Goal: Information Seeking & Learning: Learn about a topic

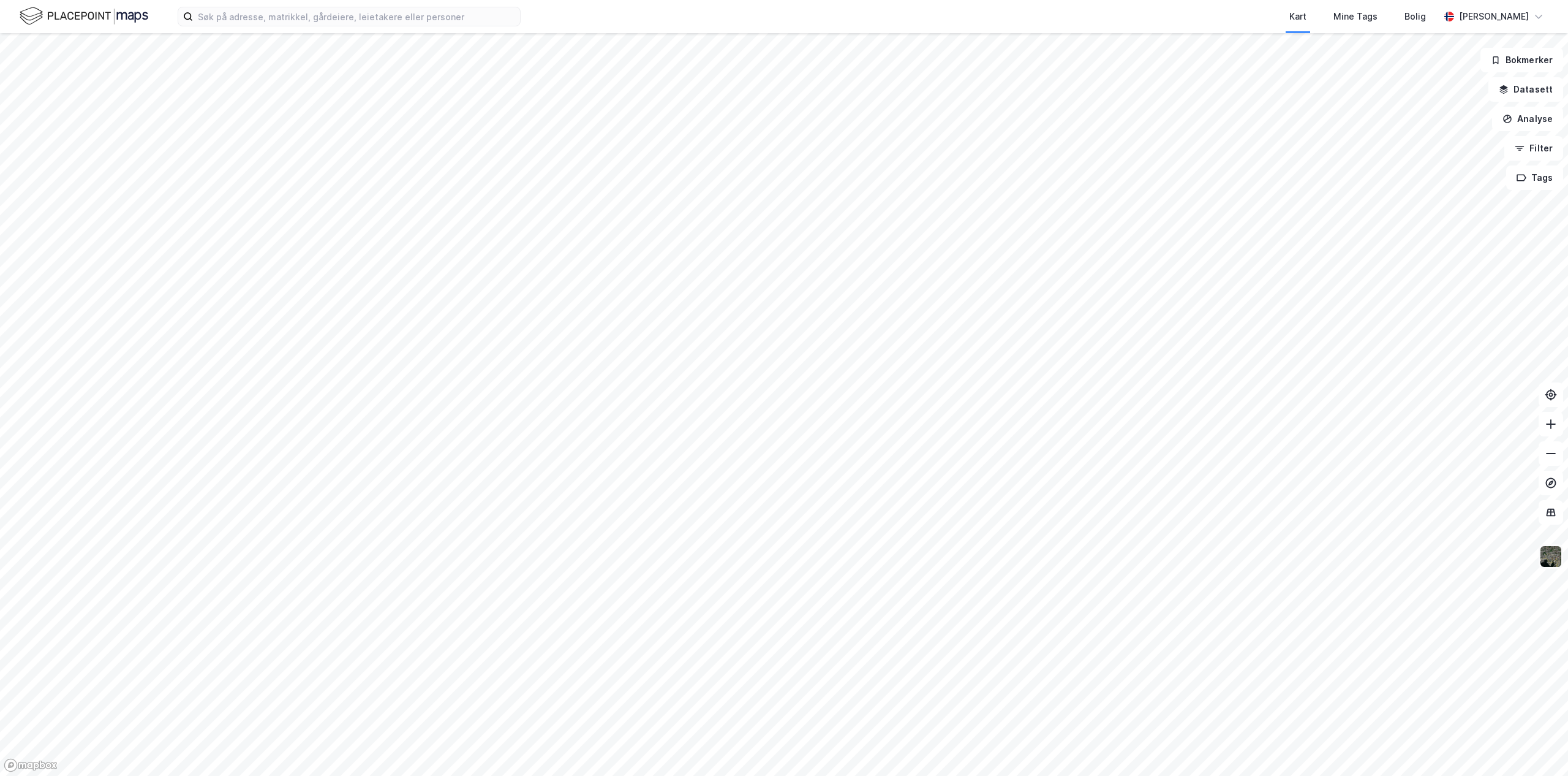
click at [783, 558] on img at bounding box center [1551, 556] width 24 height 24
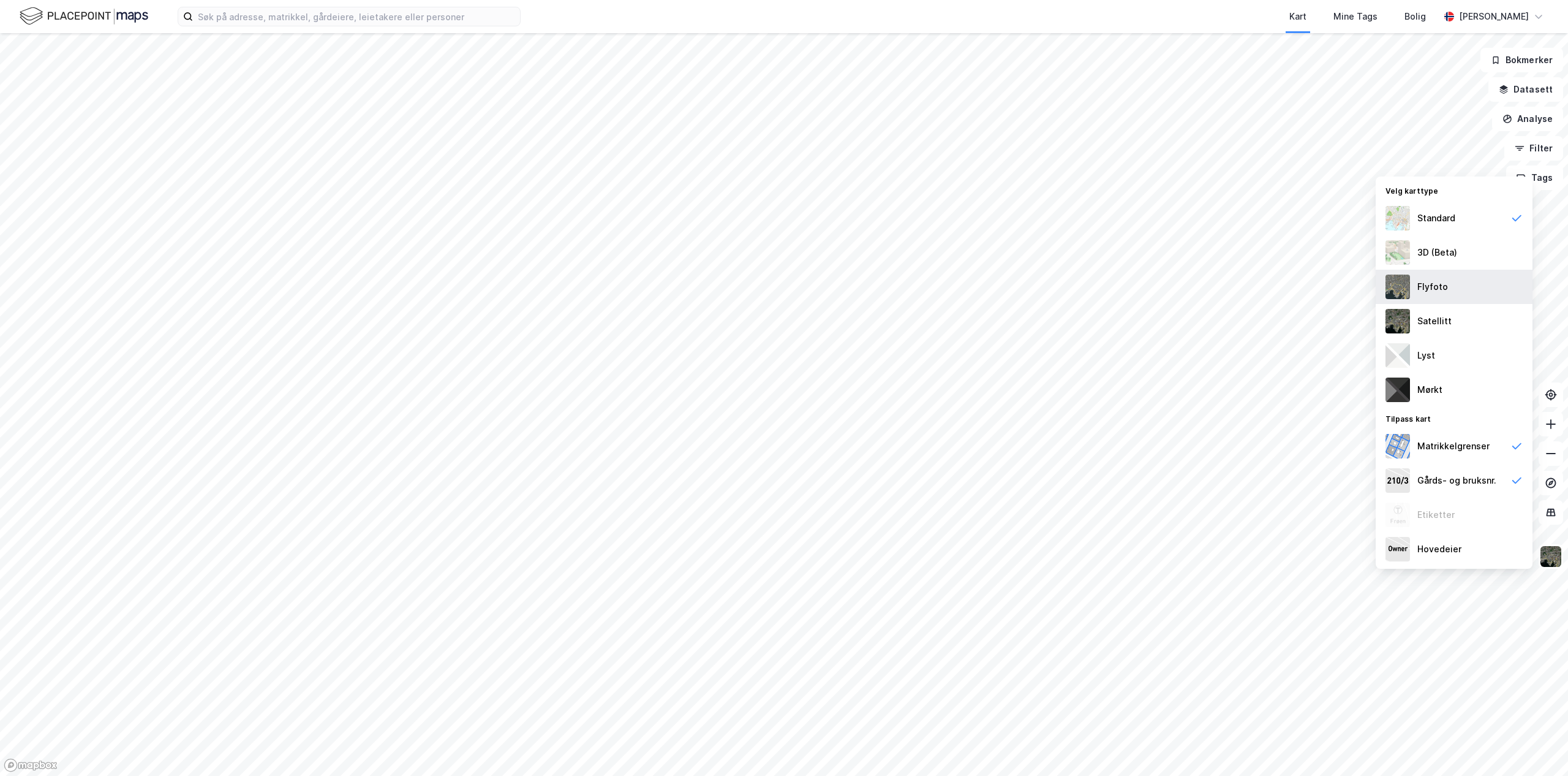
click at [783, 290] on div "Flyfoto" at bounding box center [1432, 286] width 31 height 14
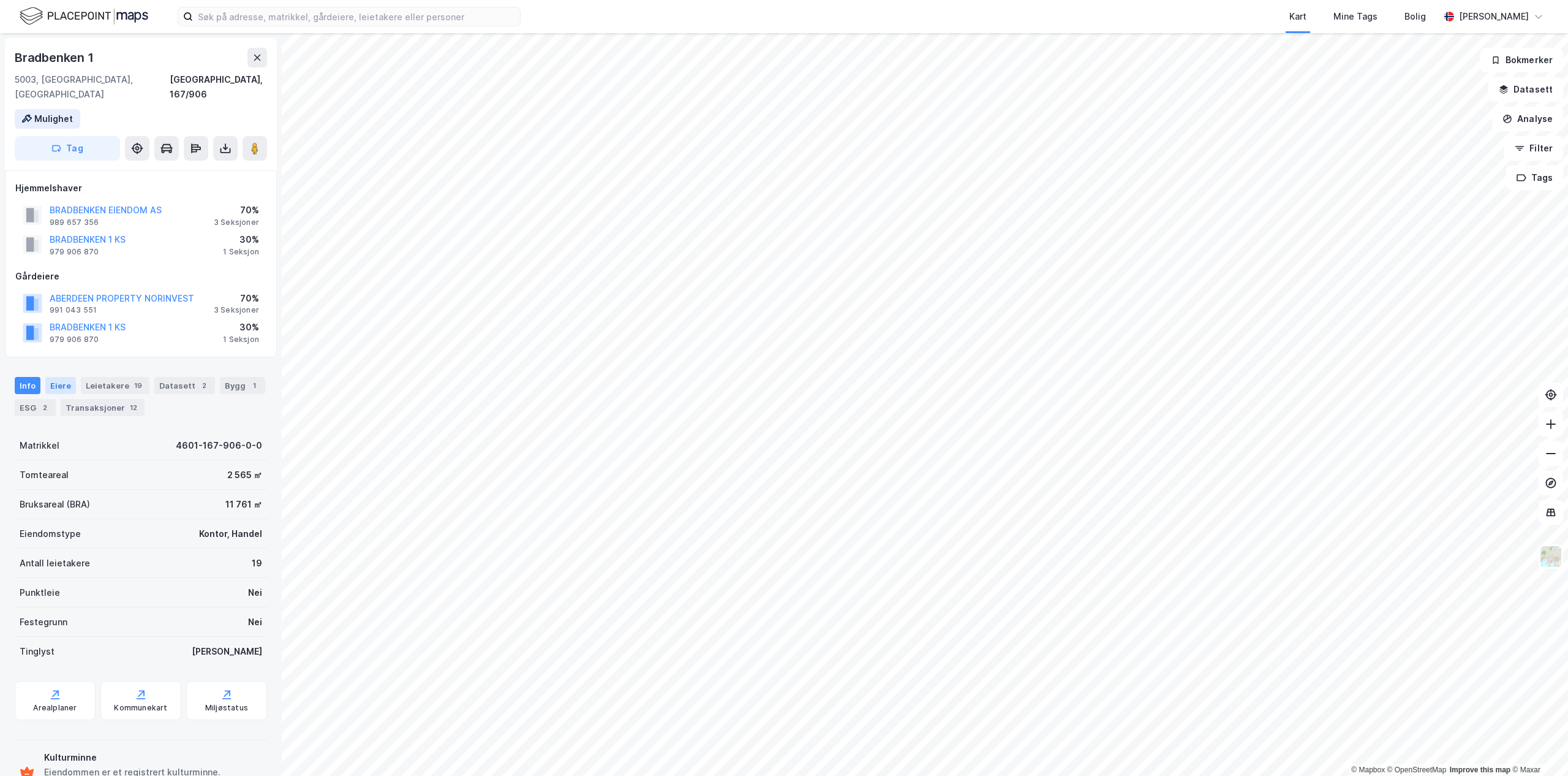
click at [54, 377] on div "Eiere" at bounding box center [60, 386] width 31 height 17
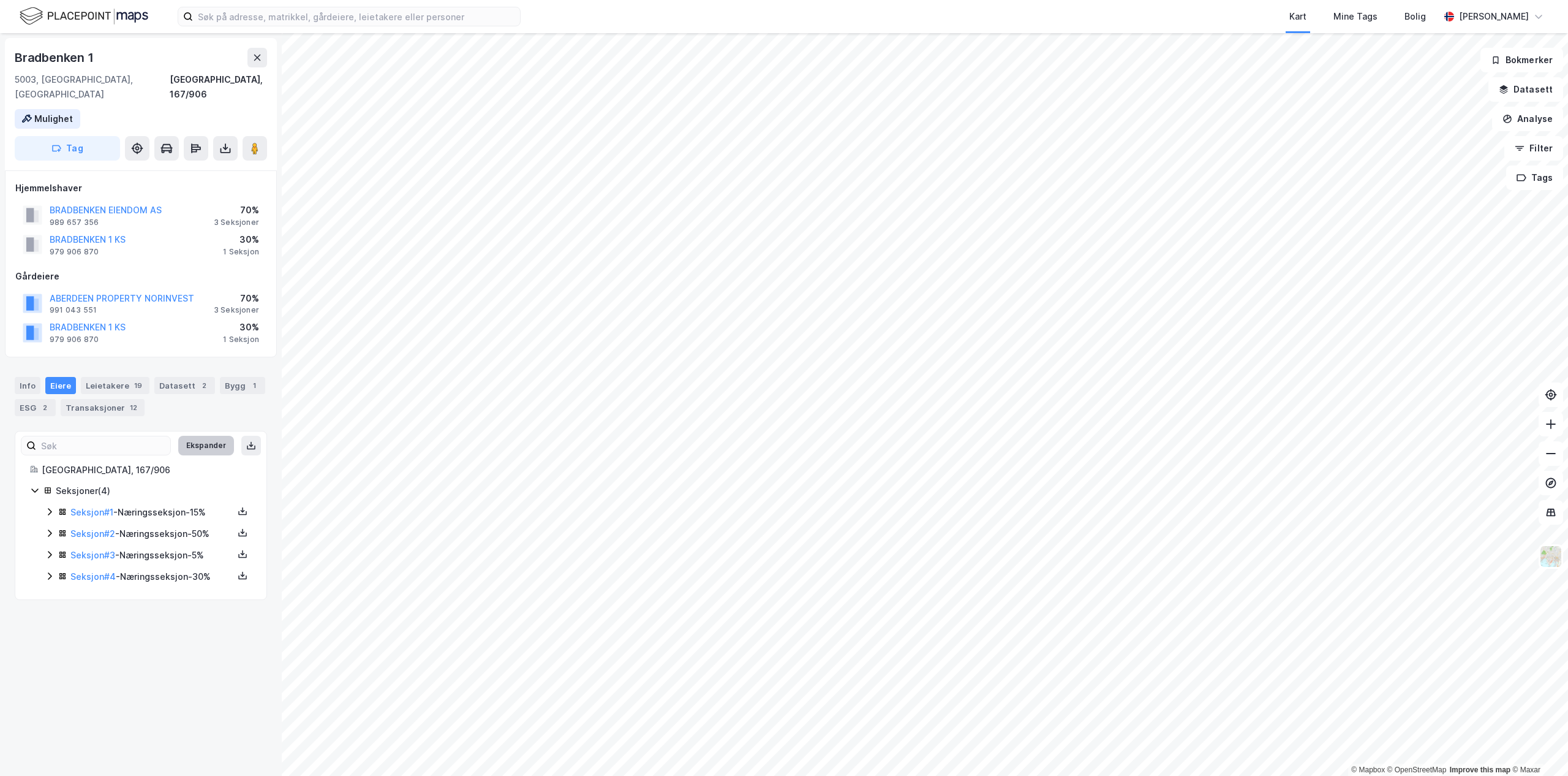
click at [193, 436] on button "Ekspander" at bounding box center [206, 446] width 56 height 20
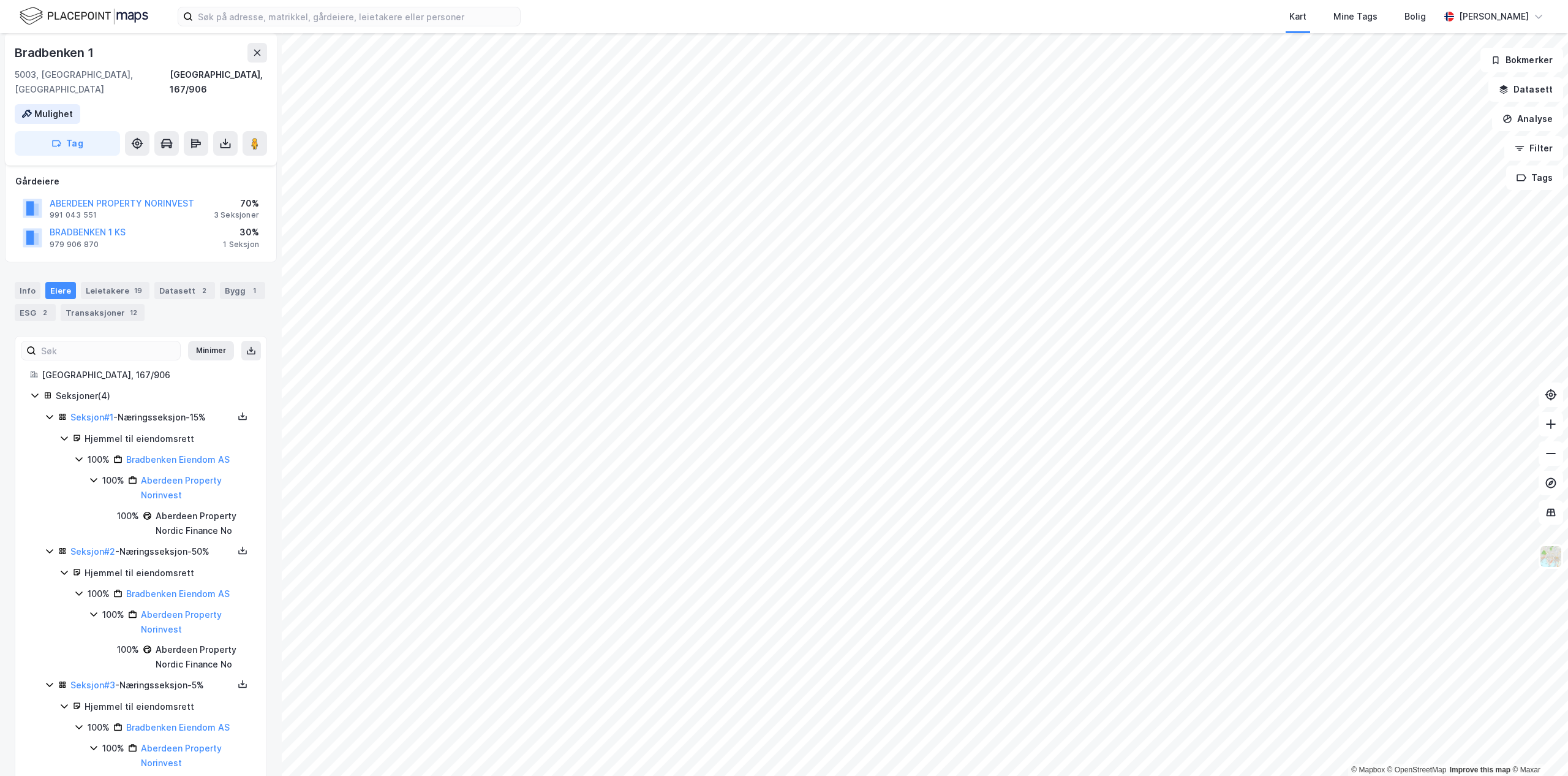
scroll to position [182, 0]
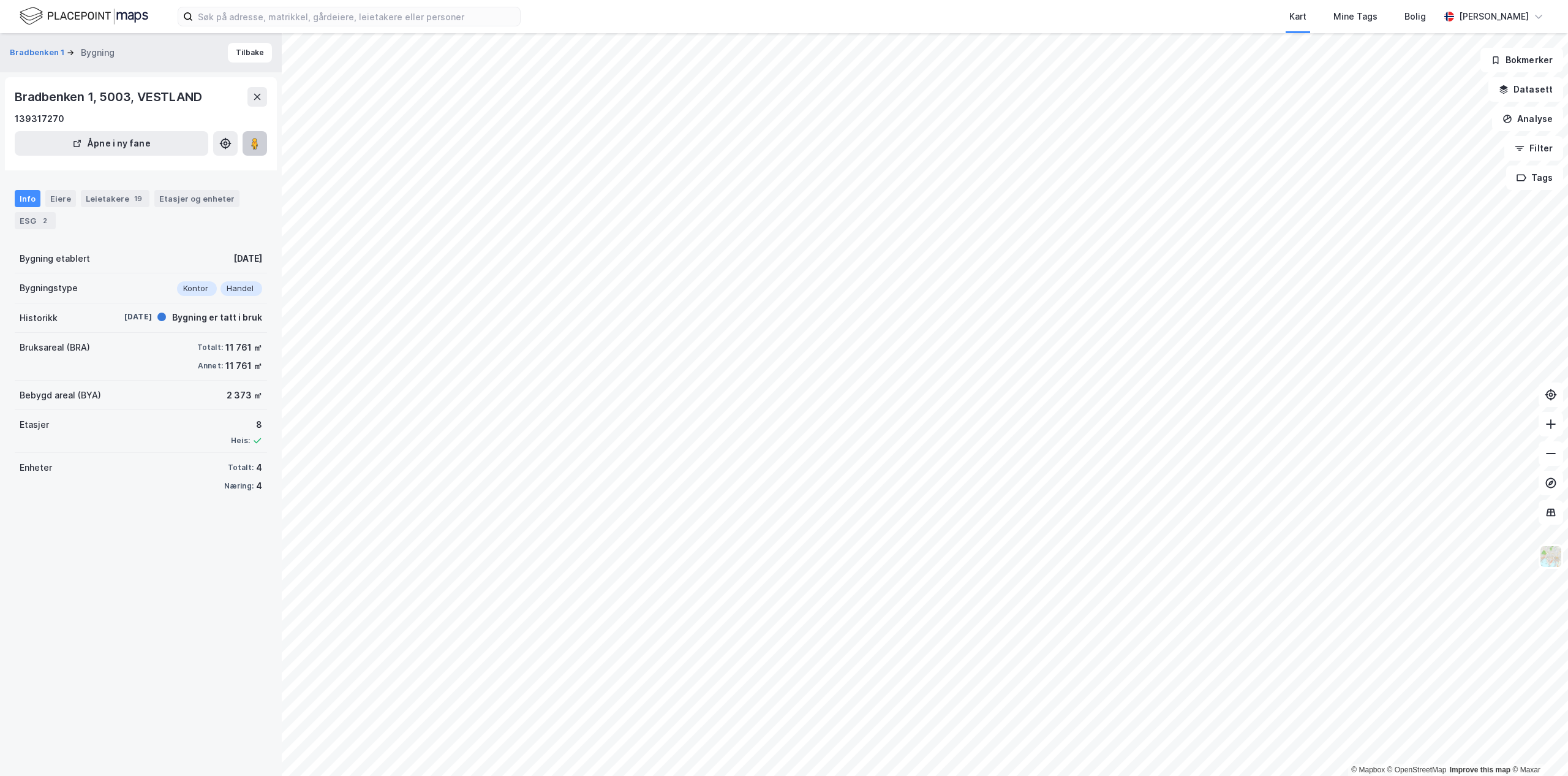
click at [250, 143] on icon at bounding box center [255, 143] width 12 height 12
click at [44, 54] on button "Bradbenken 1" at bounding box center [38, 52] width 57 height 12
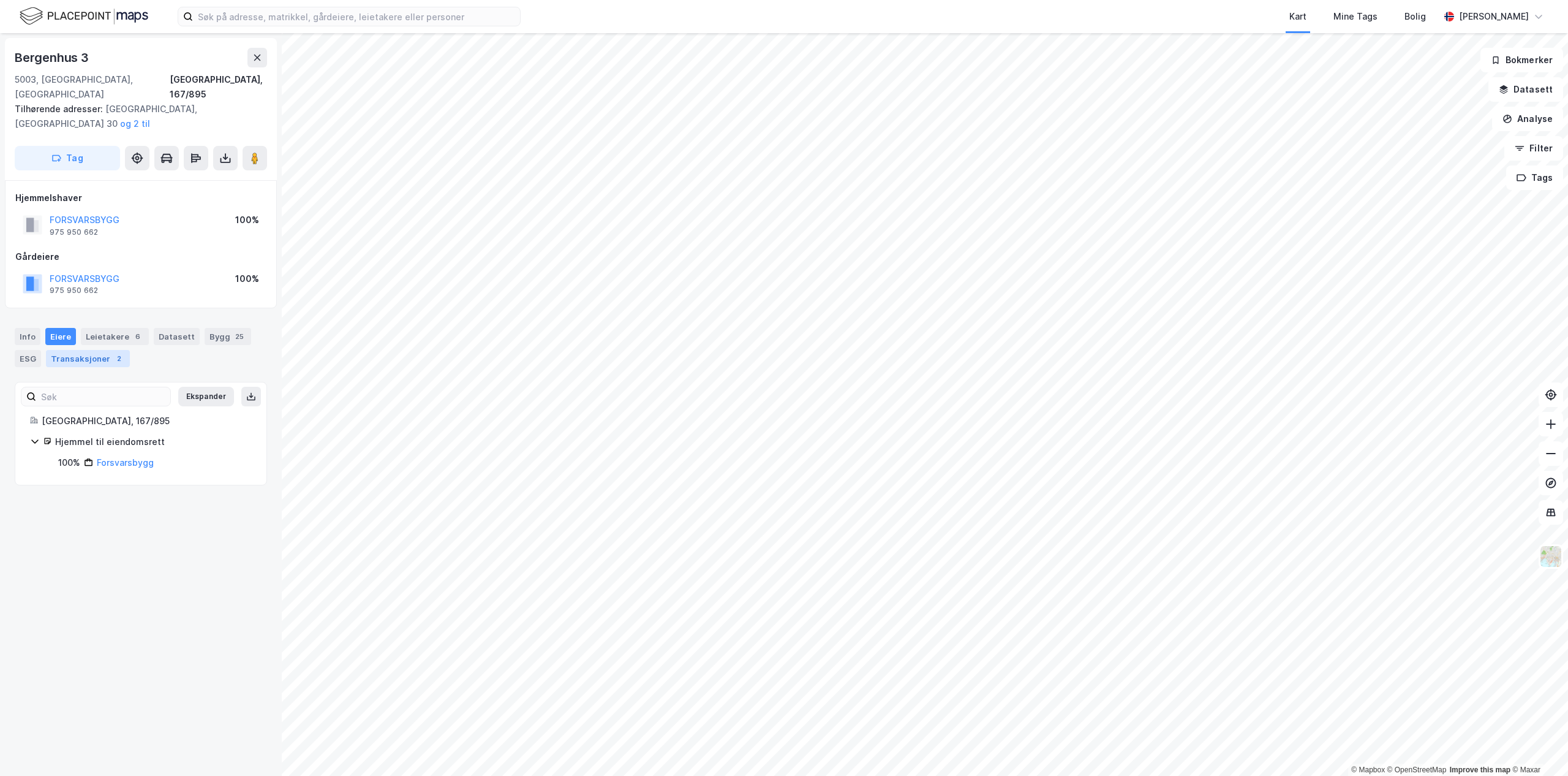
click at [99, 350] on div "Transaksjoner 2" at bounding box center [88, 358] width 84 height 17
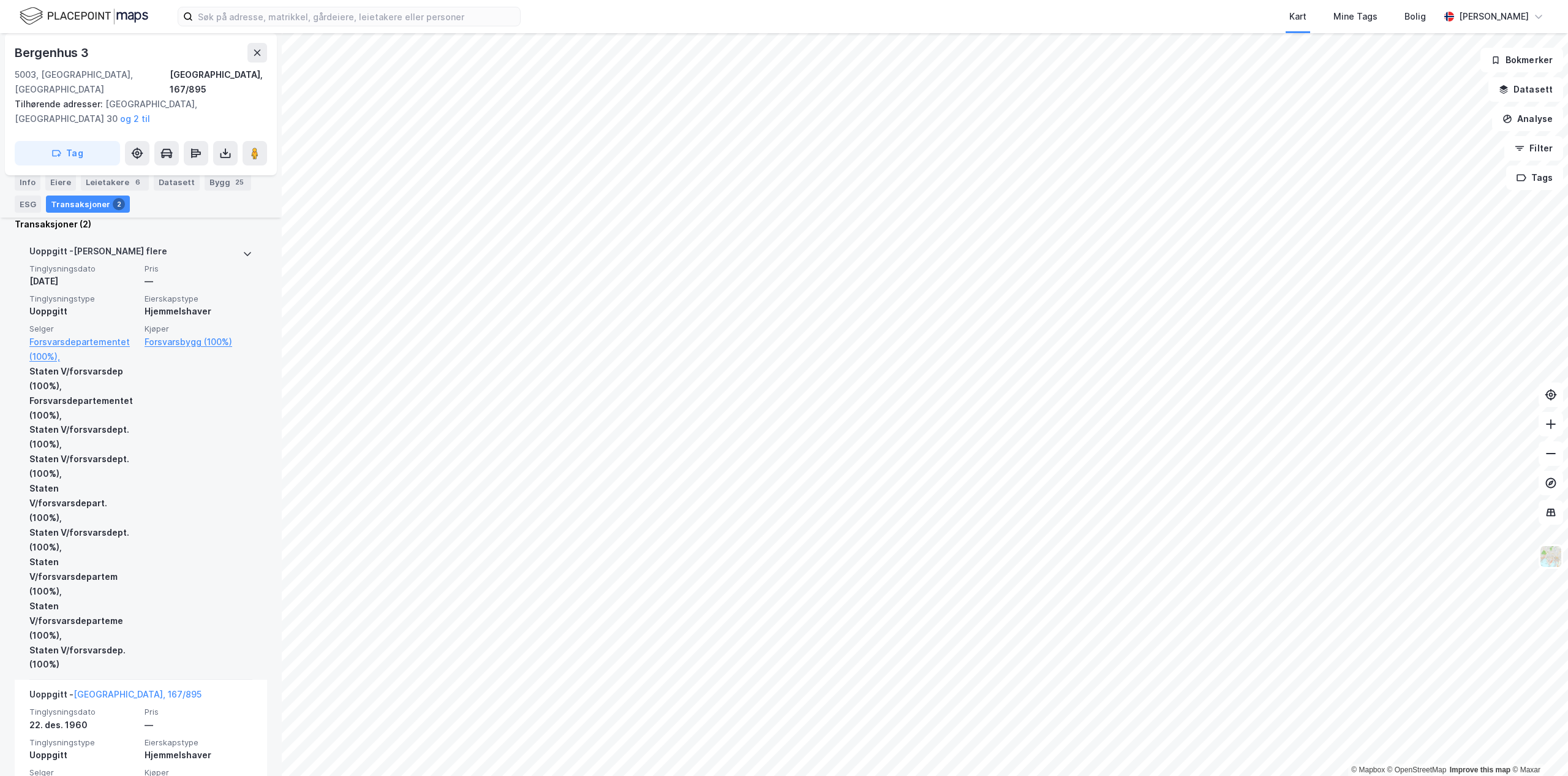
scroll to position [360, 0]
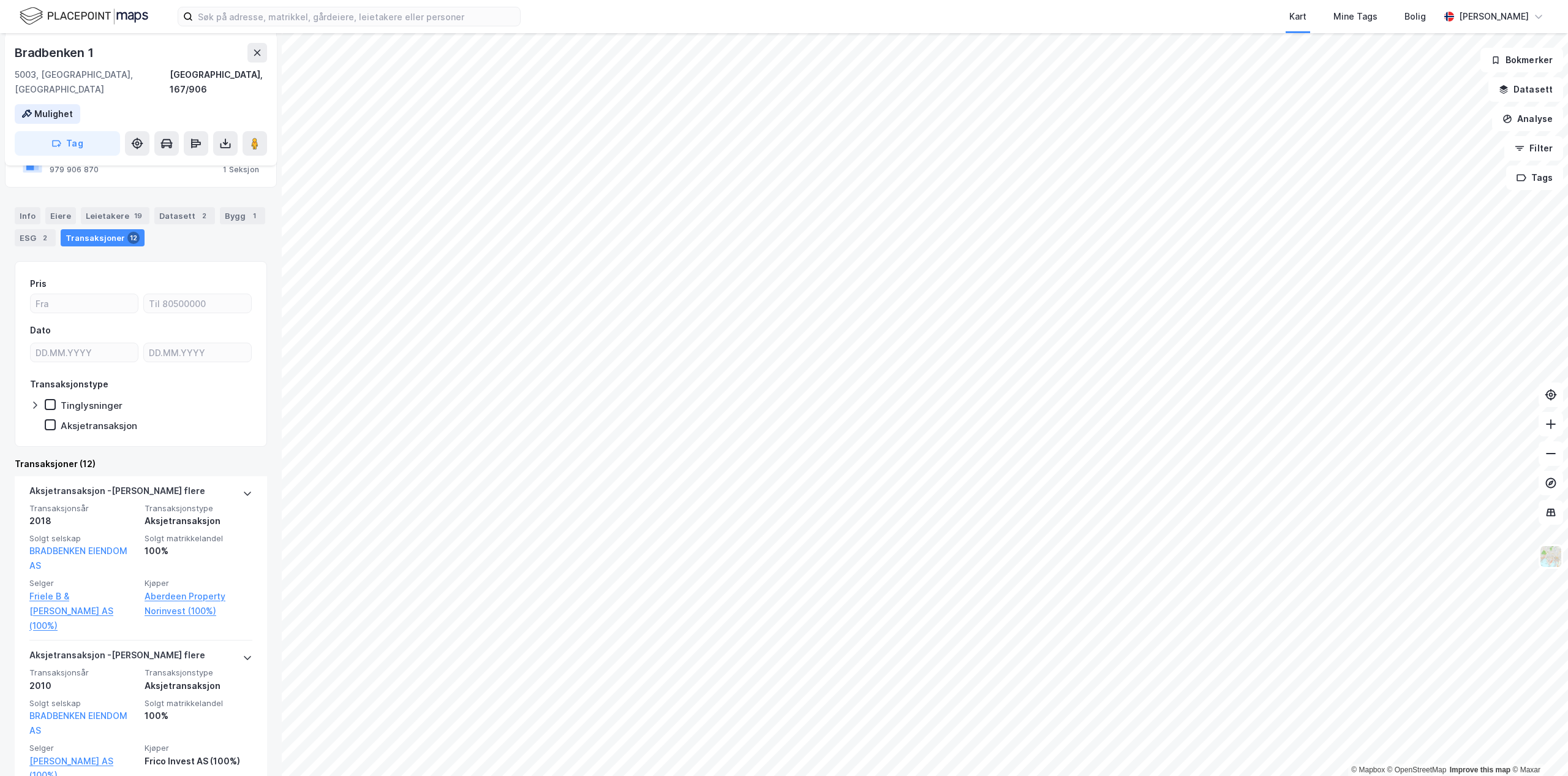
scroll to position [169, 0]
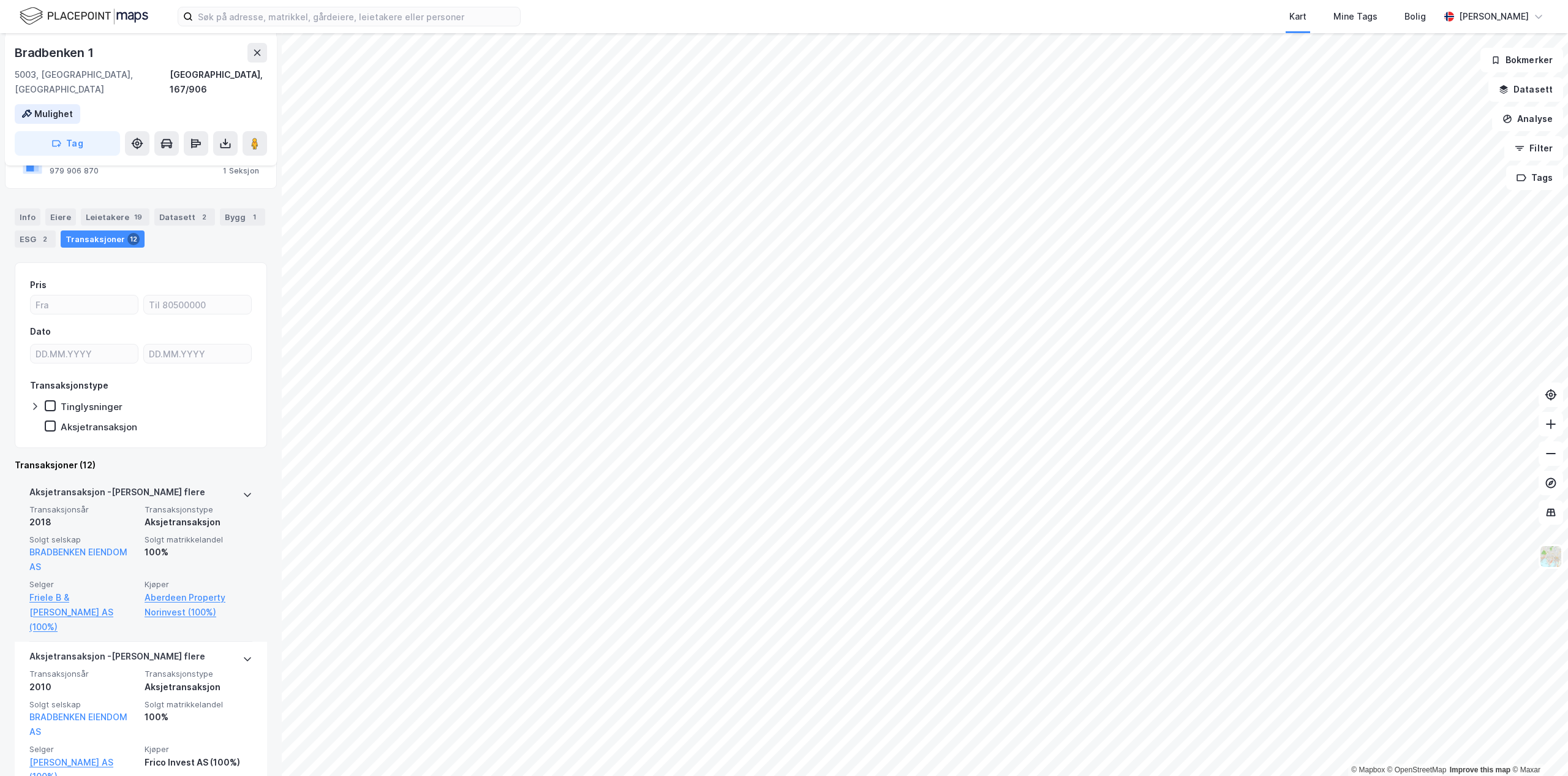
click at [242, 490] on icon at bounding box center [247, 494] width 10 height 10
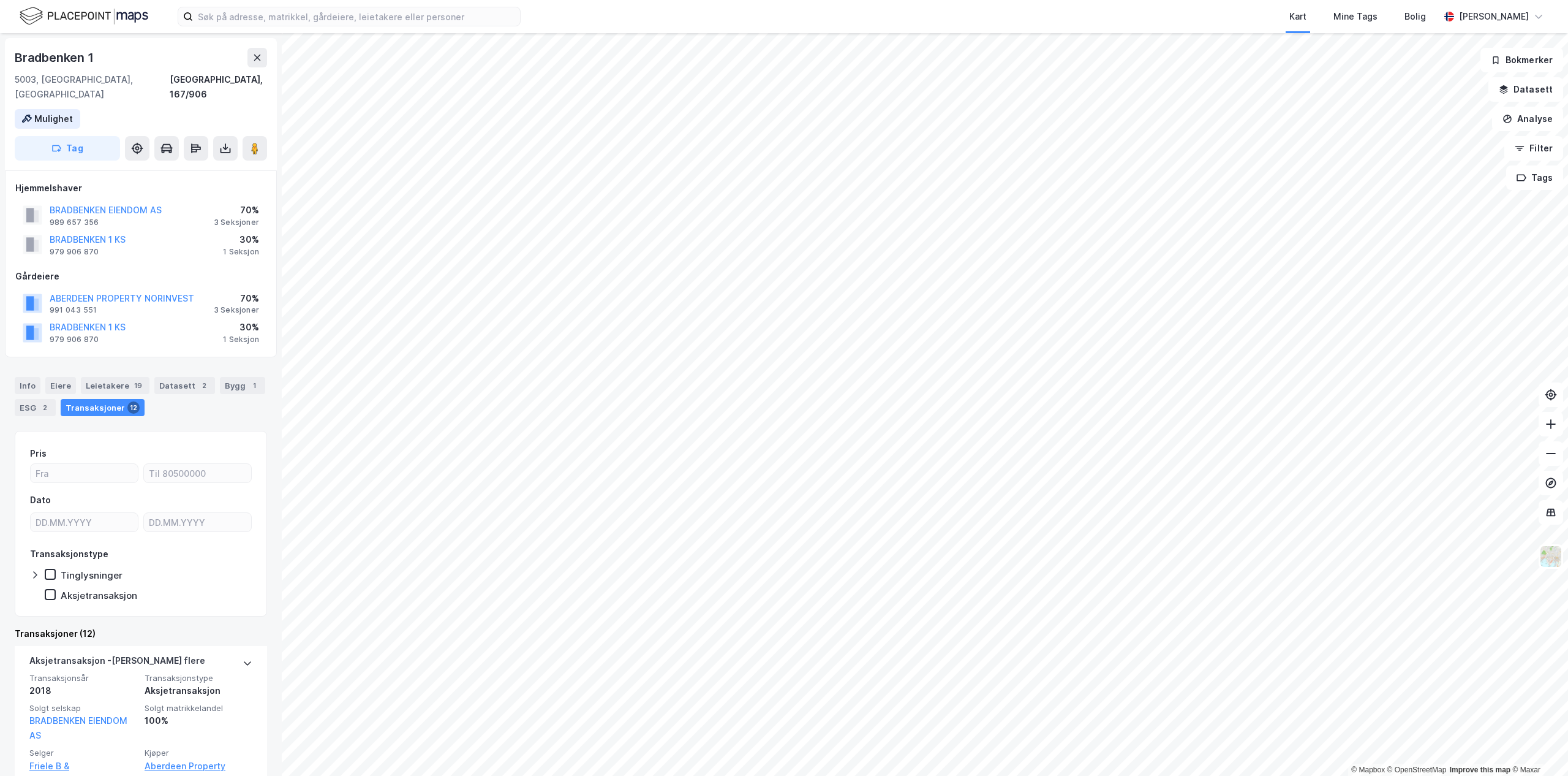
scroll to position [0, 0]
click at [33, 377] on div "Info" at bounding box center [27, 386] width 25 height 17
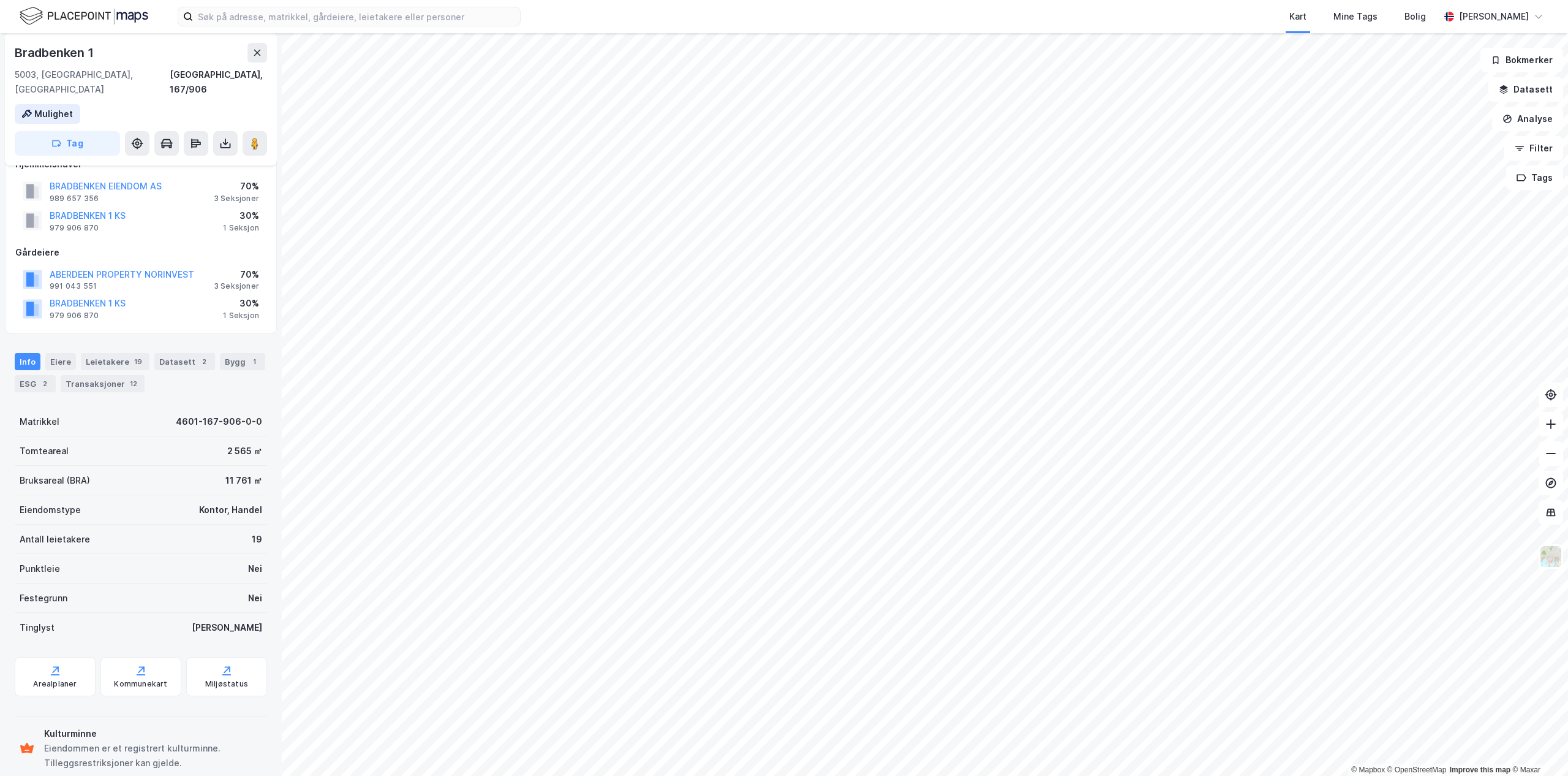
scroll to position [122, 0]
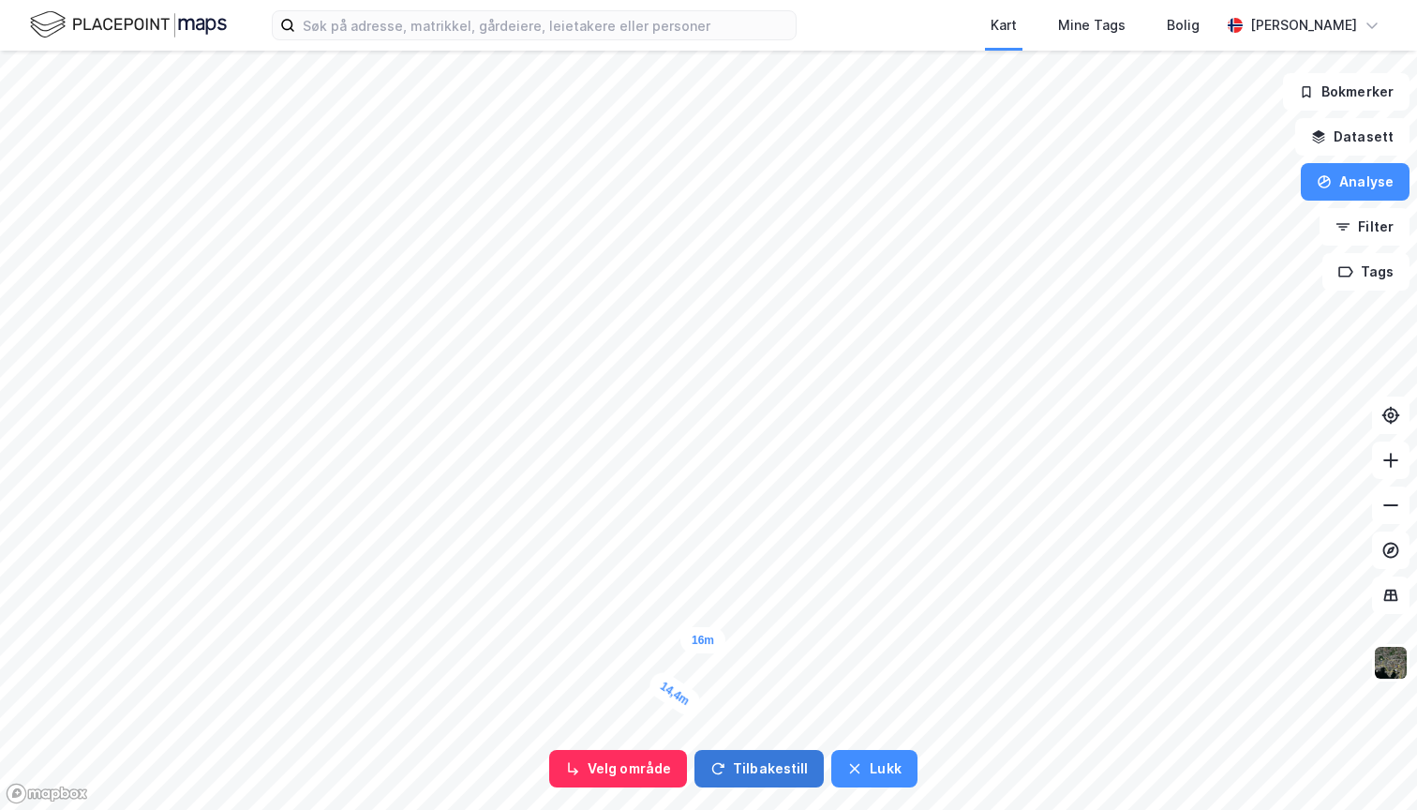
click at [758, 766] on button "Tilbakestill" at bounding box center [759, 768] width 129 height 37
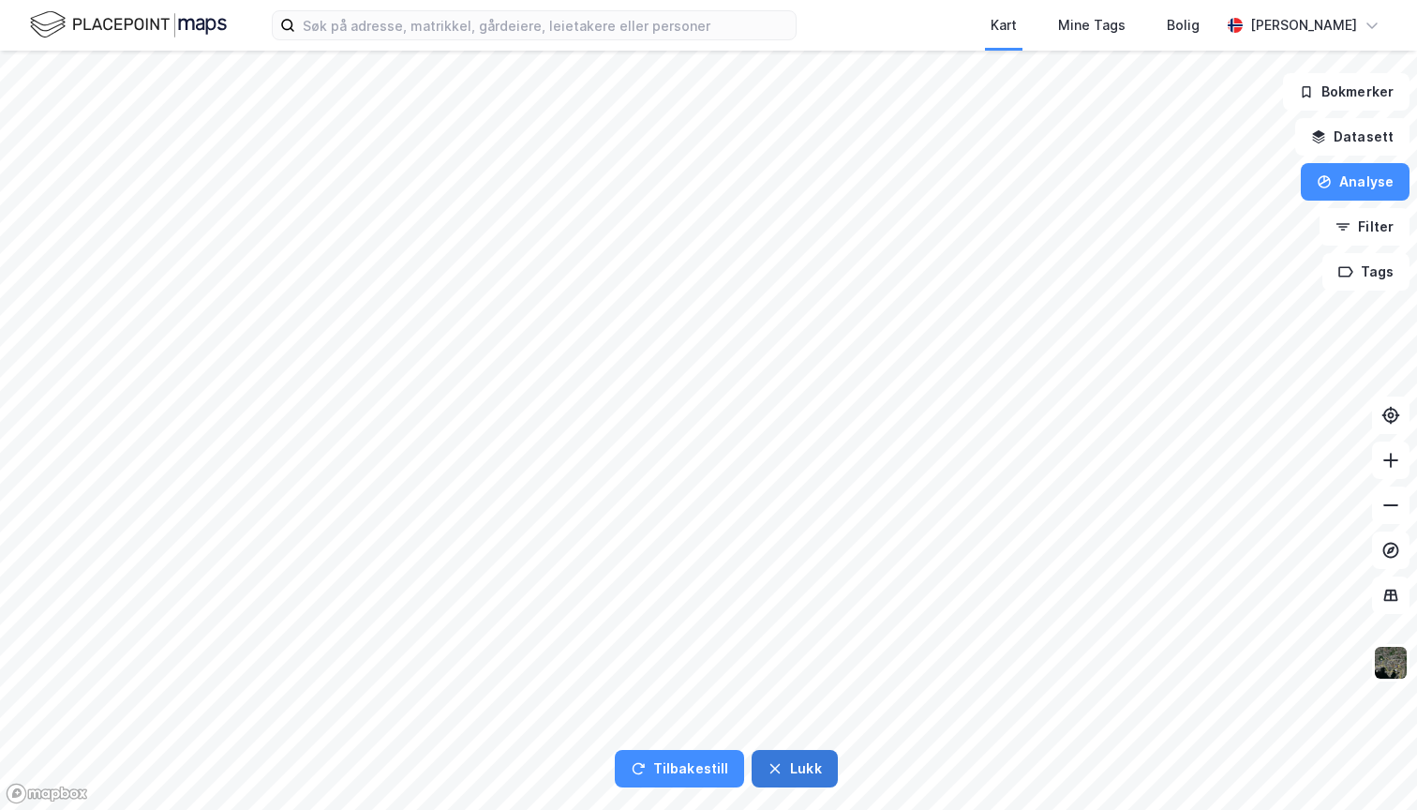
click at [796, 759] on button "Lukk" at bounding box center [794, 768] width 85 height 37
